Goal: Find specific page/section: Find specific page/section

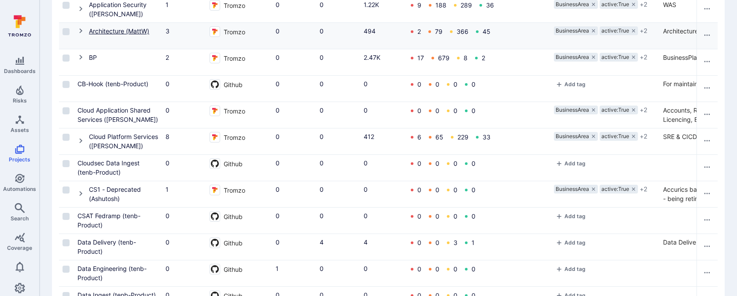
scroll to position [291, 0]
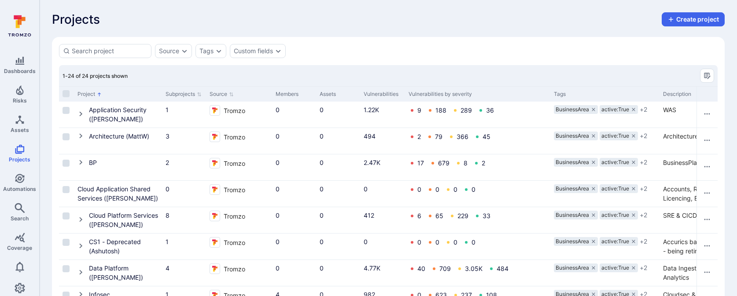
scroll to position [14, 0]
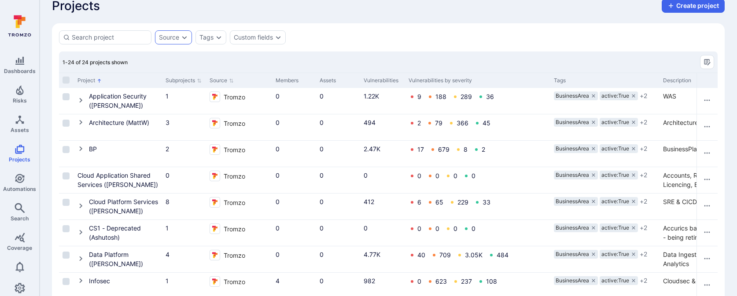
click at [176, 41] on div "Source" at bounding box center [173, 37] width 37 height 14
